Goal: Check status: Check status

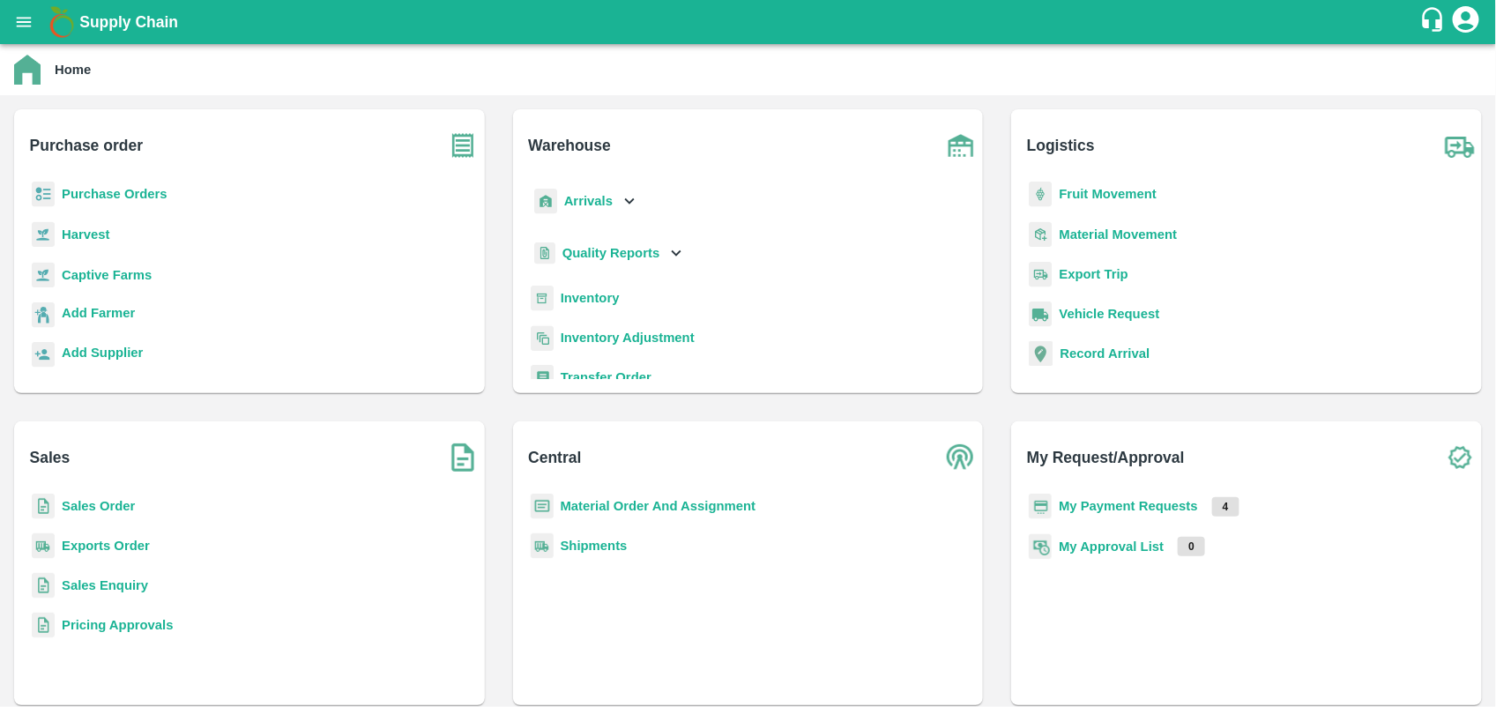
click at [1135, 502] on b "My Payment Requests" at bounding box center [1128, 506] width 139 height 14
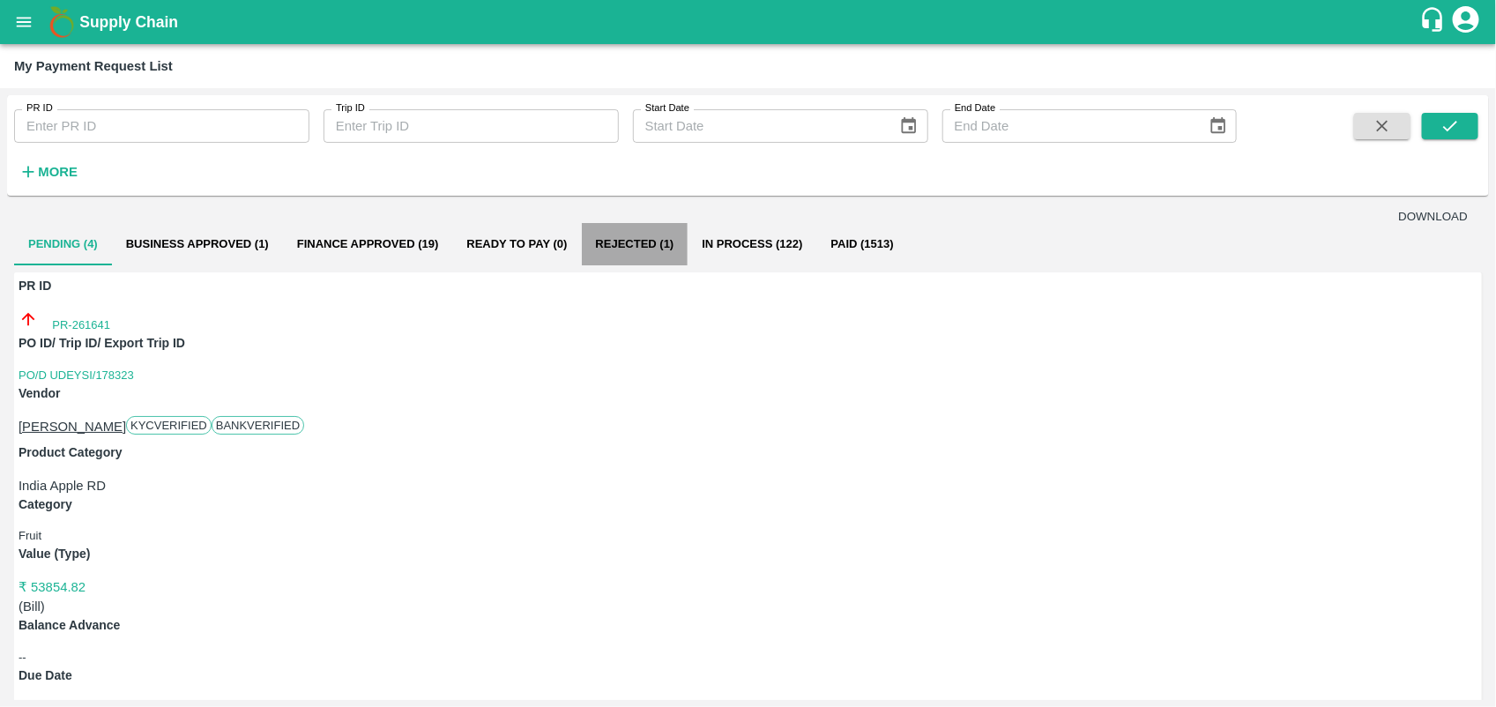
click at [646, 260] on button "Rejected (1)" at bounding box center [635, 244] width 107 height 42
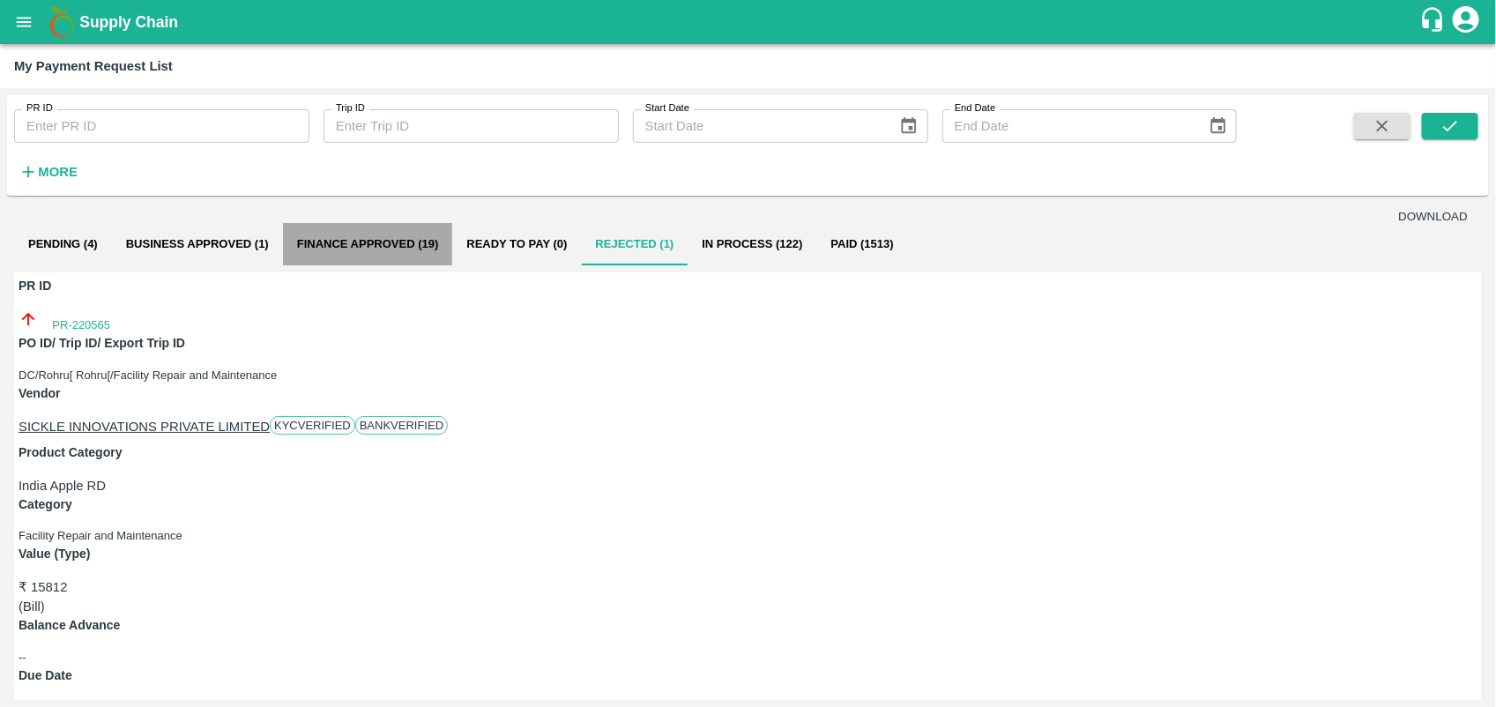
click at [412, 245] on button "Finance Approved (19)" at bounding box center [368, 244] width 170 height 42
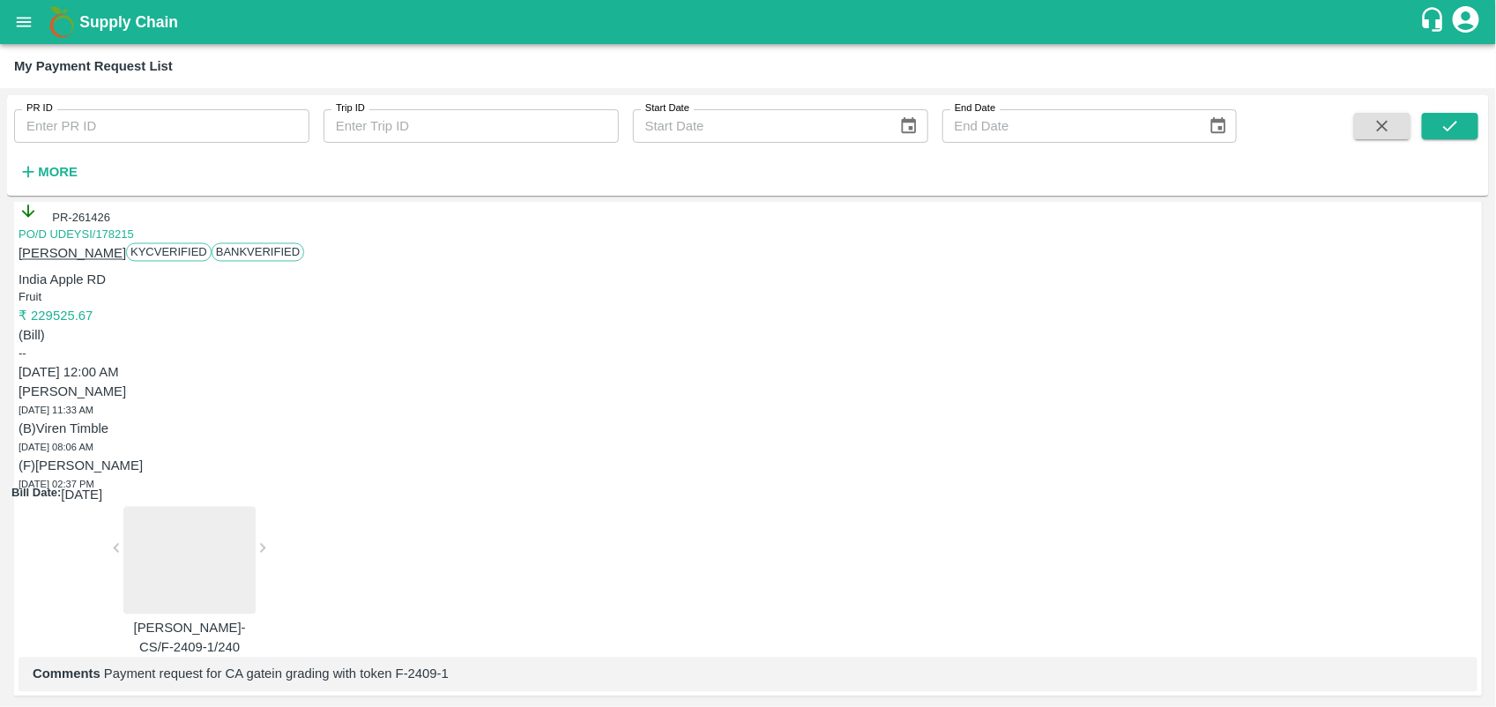
scroll to position [4498, 0]
drag, startPoint x: 383, startPoint y: 705, endPoint x: 890, endPoint y: 361, distance: 612.4
click at [890, 361] on div "PR ID PR ID Trip ID Trip ID Start Date Start Date End Date End Date More DOWNLO…" at bounding box center [748, 397] width 1496 height 619
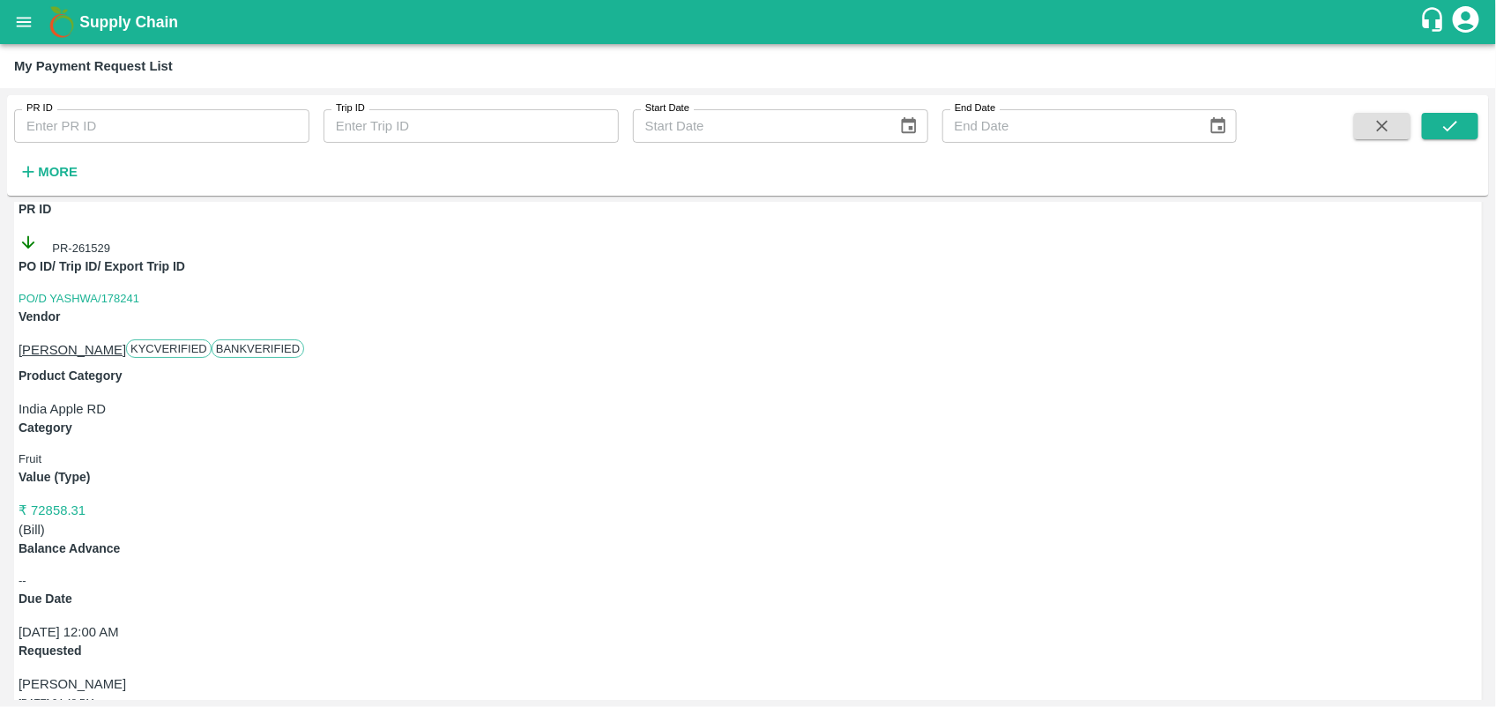
scroll to position [0, 0]
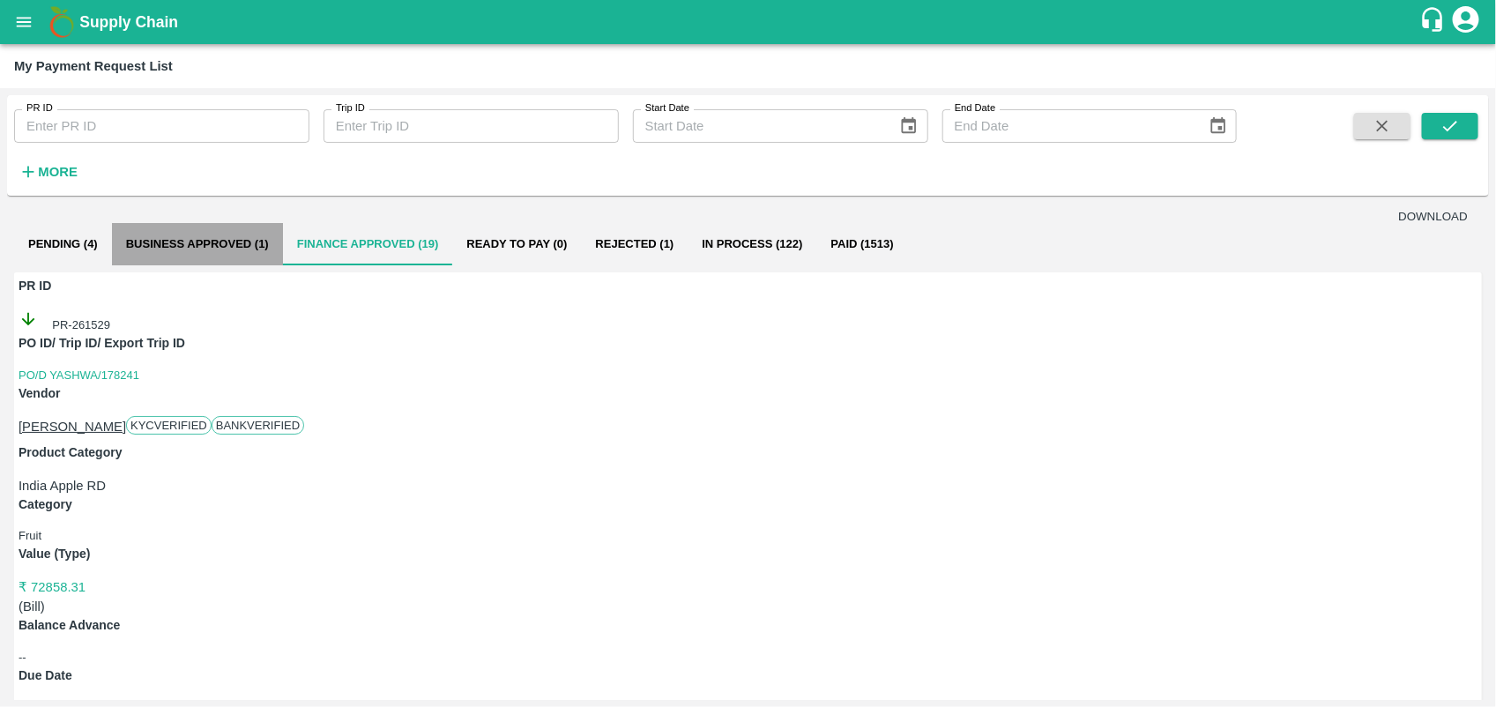
click at [225, 253] on button "Business Approved (1)" at bounding box center [197, 244] width 171 height 42
click at [630, 253] on button "Rejected (1)" at bounding box center [635, 244] width 107 height 42
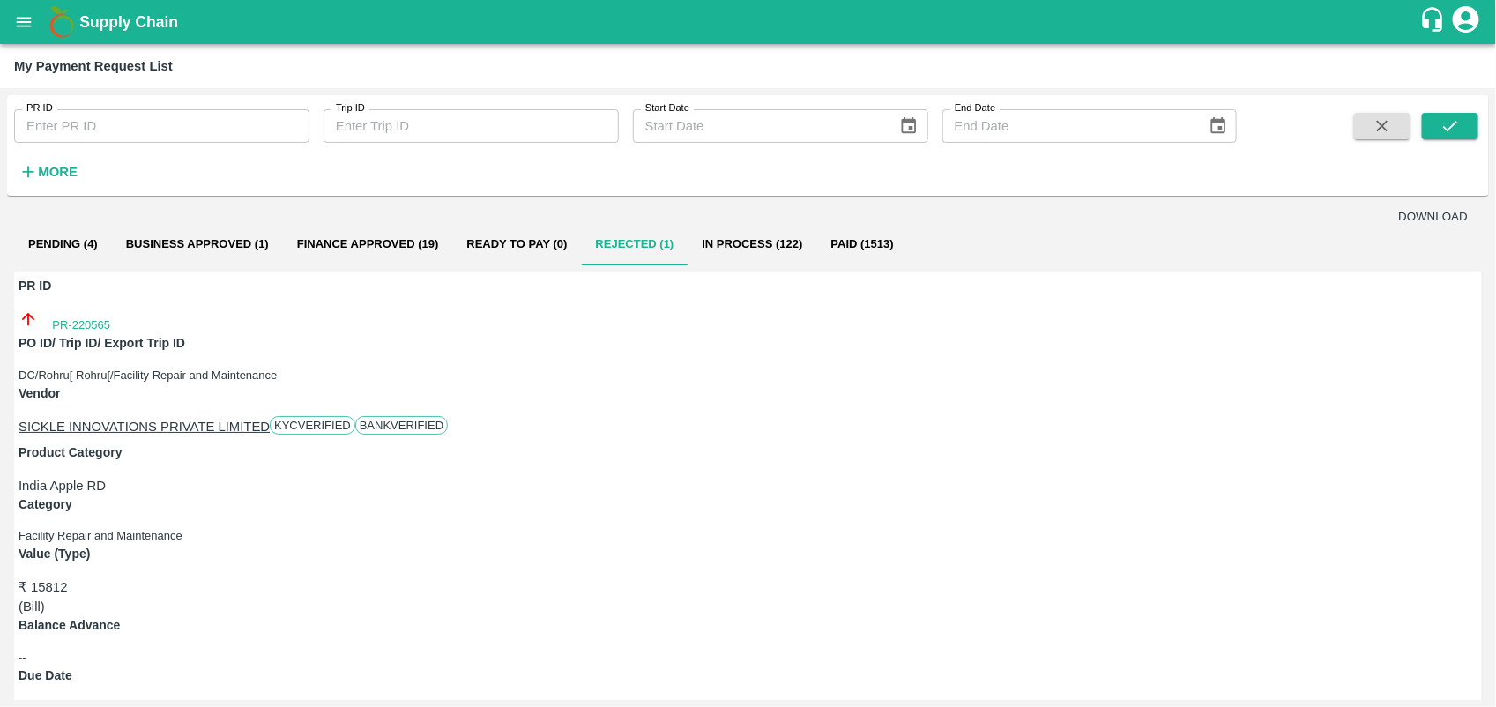
click at [22, 12] on icon "open drawer" at bounding box center [23, 21] width 19 height 19
